Goal: Task Accomplishment & Management: Manage account settings

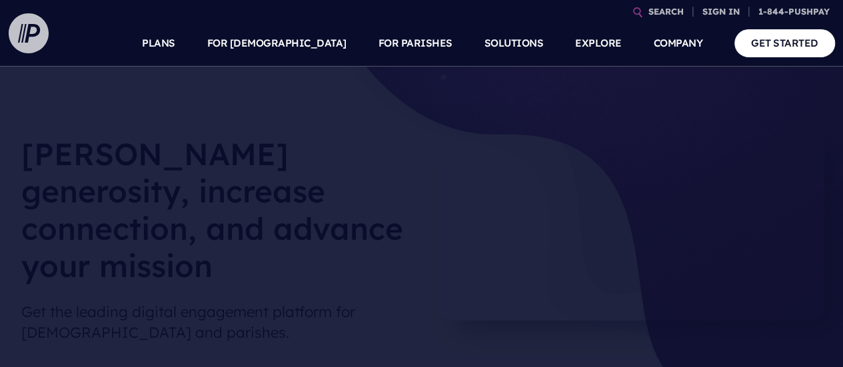
click at [36, 41] on img at bounding box center [29, 33] width 40 height 40
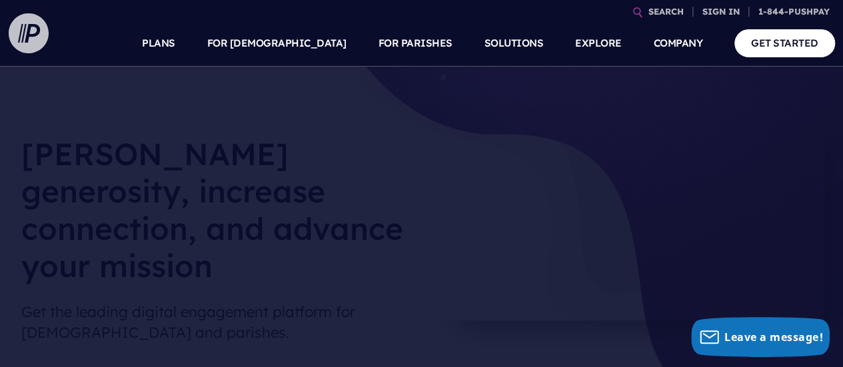
click at [27, 34] on img at bounding box center [29, 33] width 40 height 40
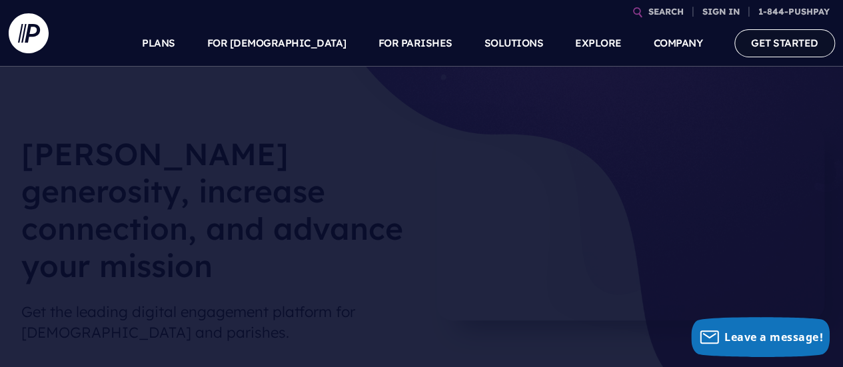
click at [806, 43] on link "GET STARTED" at bounding box center [784, 42] width 101 height 27
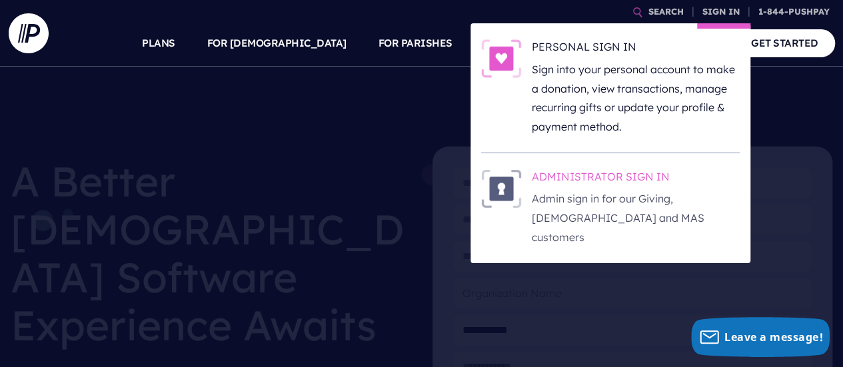
click at [653, 183] on h6 "ADMINISTRATOR SIGN IN" at bounding box center [636, 179] width 208 height 20
